Goal: Task Accomplishment & Management: Manage account settings

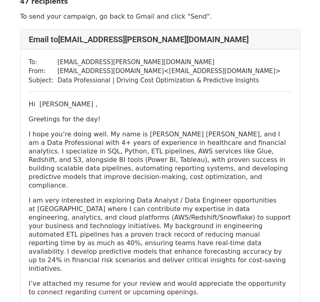
scroll to position [30, 0]
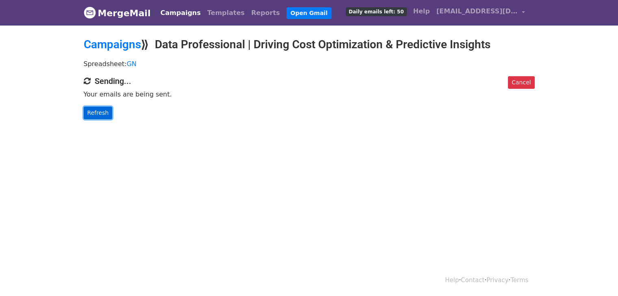
click at [96, 111] on link "Refresh" at bounding box center [98, 113] width 29 height 13
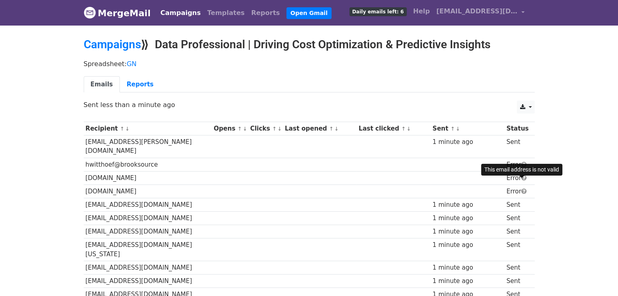
click at [522, 188] on span at bounding box center [523, 191] width 5 height 6
click at [131, 85] on link "Reports" at bounding box center [140, 84] width 41 height 17
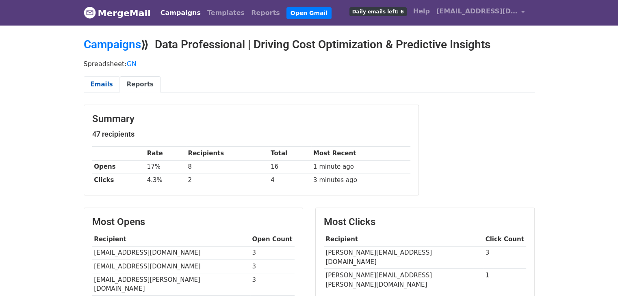
click at [100, 83] on link "Emails" at bounding box center [102, 84] width 36 height 17
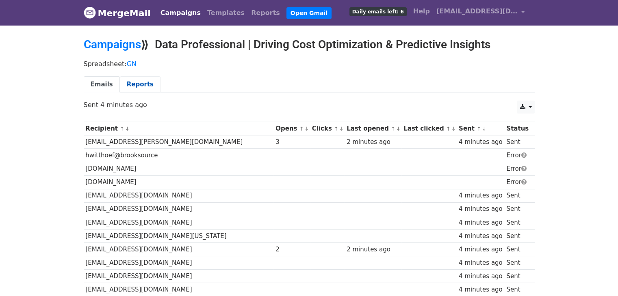
click at [136, 88] on link "Reports" at bounding box center [140, 84] width 41 height 17
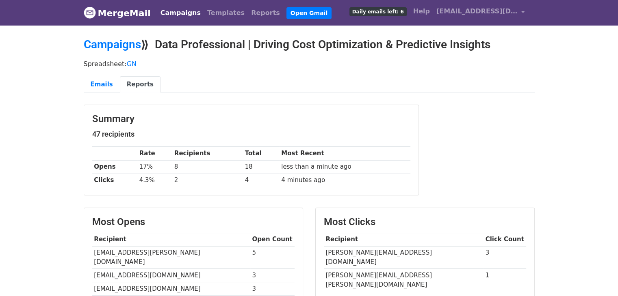
scroll to position [237, 0]
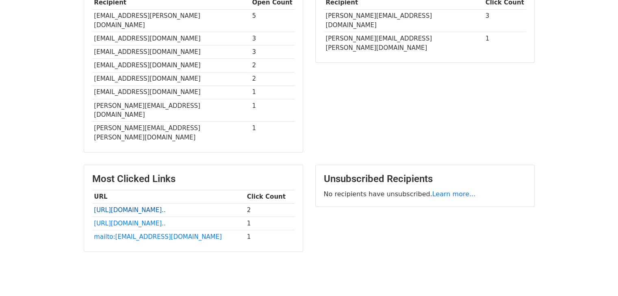
click at [150, 207] on link "https://drive.google.com/dr..." at bounding box center [129, 210] width 71 height 7
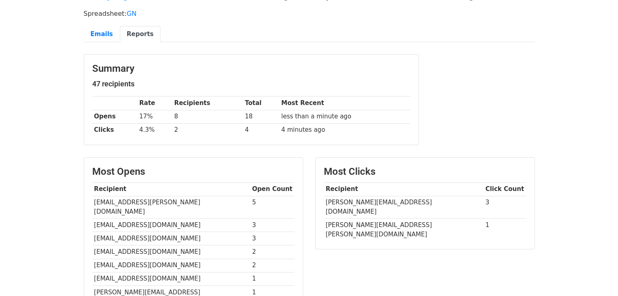
scroll to position [128, 0]
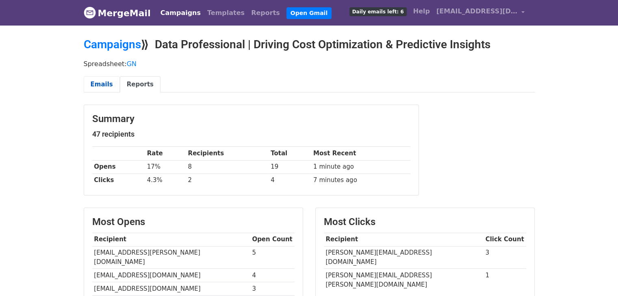
click at [104, 86] on link "Emails" at bounding box center [102, 84] width 36 height 17
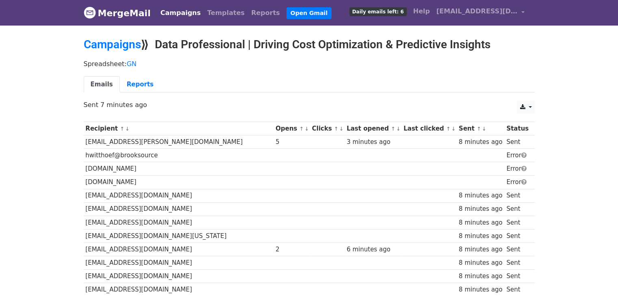
click at [104, 86] on link "Emails" at bounding box center [102, 84] width 36 height 17
click at [210, 16] on link "Templates" at bounding box center [226, 13] width 44 height 16
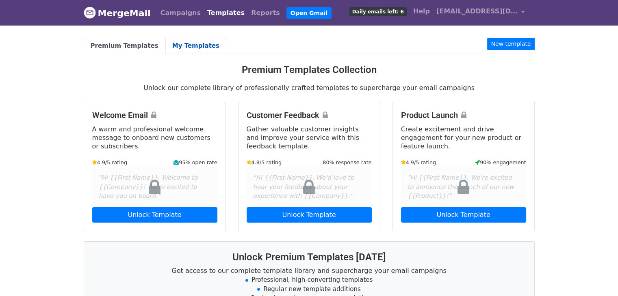
click at [192, 43] on link "My Templates" at bounding box center [195, 46] width 61 height 17
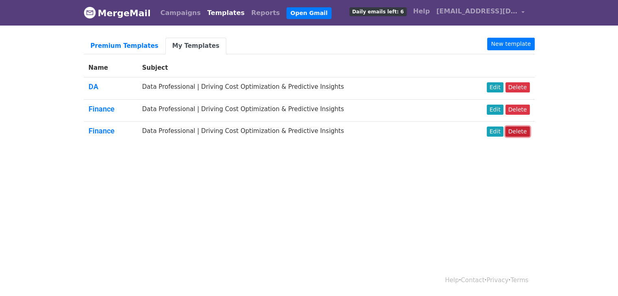
click at [521, 134] on link "Delete" at bounding box center [517, 132] width 24 height 10
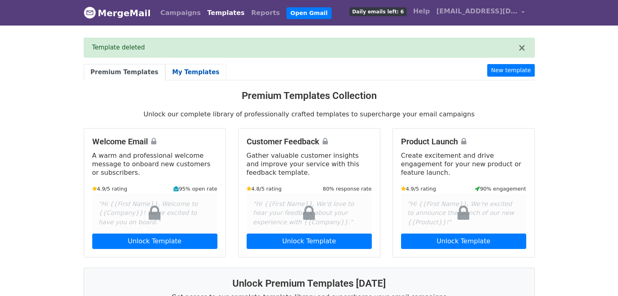
click at [181, 70] on link "My Templates" at bounding box center [195, 72] width 61 height 17
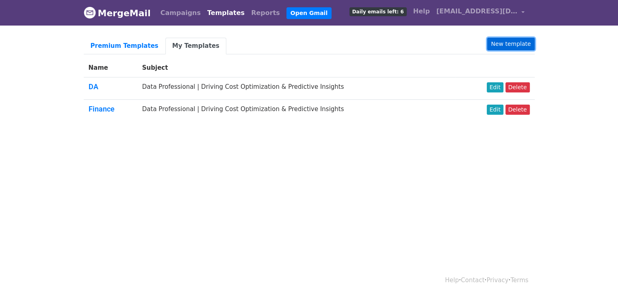
click at [510, 46] on link "New template" at bounding box center [510, 44] width 47 height 13
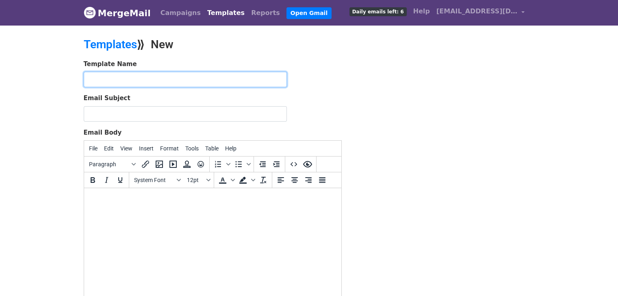
click at [137, 76] on input "text" at bounding box center [185, 79] width 203 height 15
type input "HC"
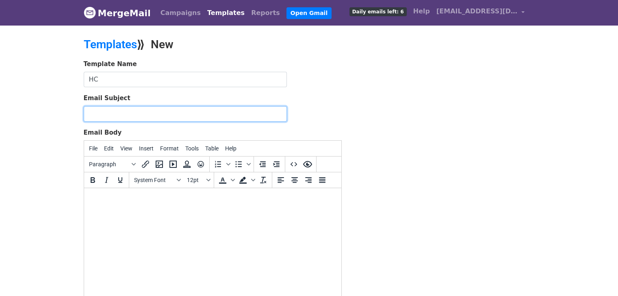
click at [106, 114] on input "Email Subject" at bounding box center [185, 113] width 203 height 15
paste input "Healthcare Data Analyst | Predictive Modeling & Value-Based Care"
type input "Healthcare Data Analyst | Predictive Modeling & Value-Based Care"
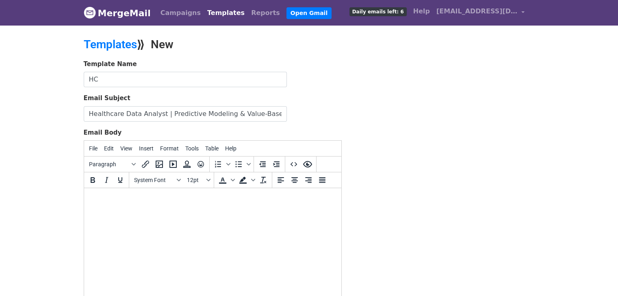
click at [118, 210] on html at bounding box center [212, 199] width 257 height 22
click at [152, 210] on html at bounding box center [212, 199] width 257 height 22
paste body
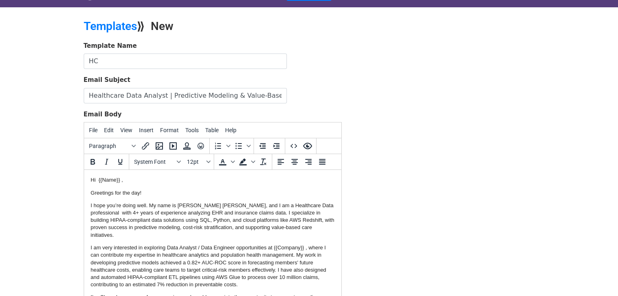
scroll to position [99, 0]
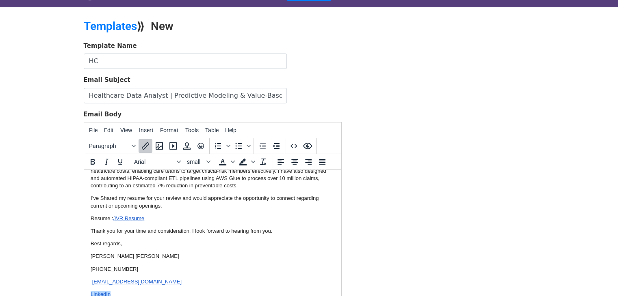
click at [393, 164] on div "Template Name HC Email Subject Healthcare Data Analyst | Predictive Modeling & …" at bounding box center [309, 184] width 463 height 286
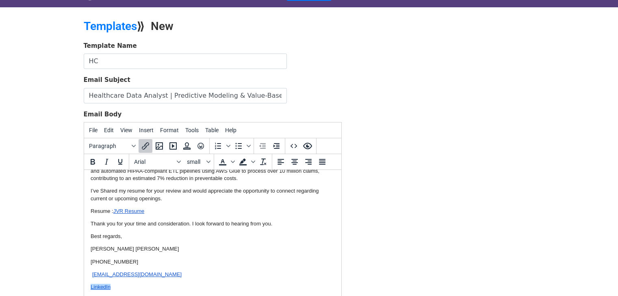
scroll to position [114, 0]
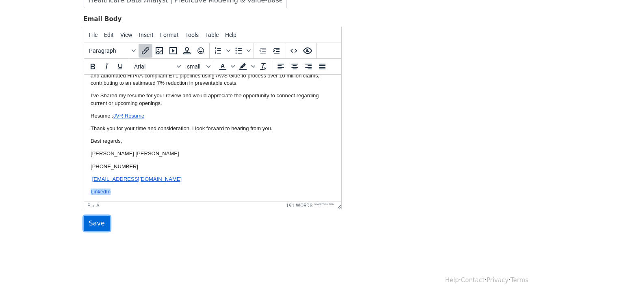
click at [95, 228] on input "Save" at bounding box center [97, 223] width 26 height 15
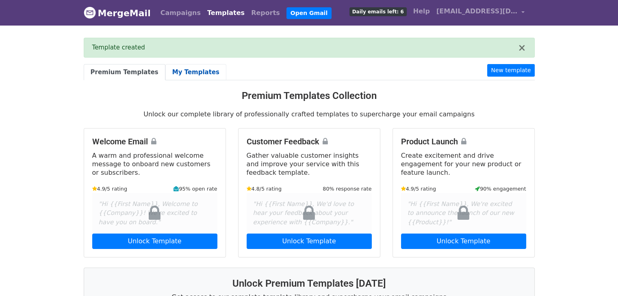
click at [181, 75] on link "My Templates" at bounding box center [195, 72] width 61 height 17
